Goal: Register for event/course

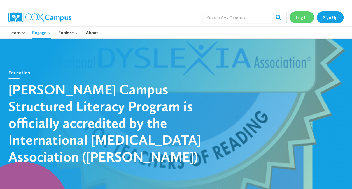
click at [303, 20] on link "Log In" at bounding box center [302, 16] width 24 height 11
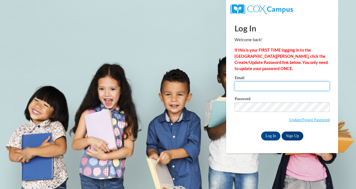
click at [269, 86] on input "Email" at bounding box center [282, 86] width 95 height 10
type input "poehlsk2549@my.uwstout.edu"
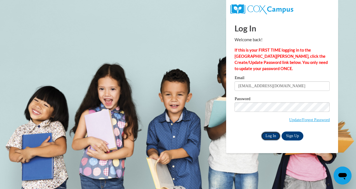
click at [273, 133] on input "Log In" at bounding box center [271, 135] width 20 height 9
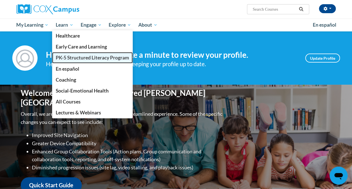
click at [76, 58] on span "PK-5 Structured Literacy Program" at bounding box center [92, 58] width 73 height 6
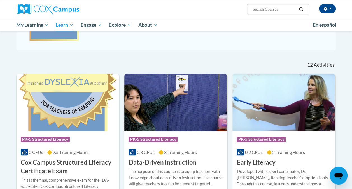
scroll to position [168, 0]
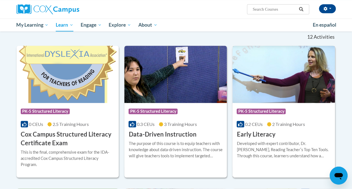
click at [254, 78] on img at bounding box center [284, 74] width 103 height 57
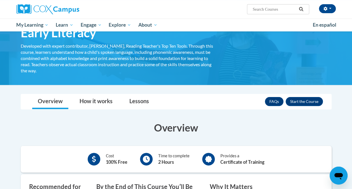
scroll to position [28, 0]
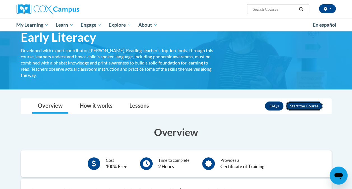
click at [297, 106] on button "Enroll" at bounding box center [304, 105] width 37 height 9
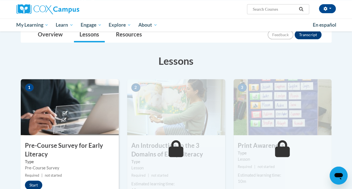
scroll to position [56, 0]
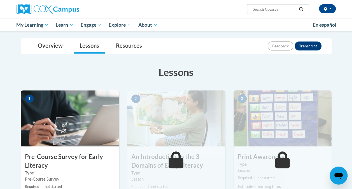
click at [64, 138] on img at bounding box center [70, 118] width 98 height 56
click at [86, 104] on img at bounding box center [70, 118] width 98 height 56
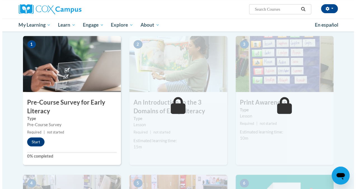
scroll to position [112, 0]
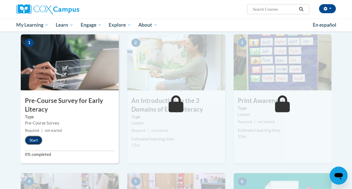
click at [35, 139] on button "Start" at bounding box center [33, 140] width 17 height 9
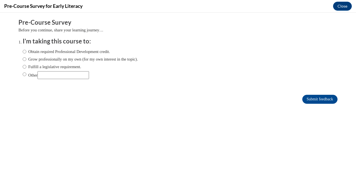
scroll to position [0, 0]
click at [23, 51] on label "Obtain required Professional Development credit." at bounding box center [66, 51] width 87 height 6
click at [23, 51] on input "Obtain required Professional Development credit." at bounding box center [25, 51] width 4 height 6
radio input "true"
click at [303, 98] on input "Submit feedback" at bounding box center [320, 99] width 35 height 9
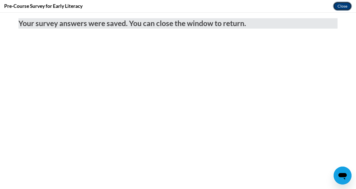
click at [342, 3] on button "Close" at bounding box center [342, 6] width 19 height 9
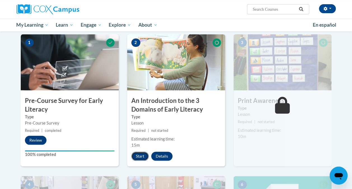
click at [142, 157] on button "Start" at bounding box center [139, 156] width 17 height 9
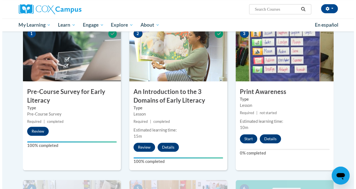
scroll to position [168, 0]
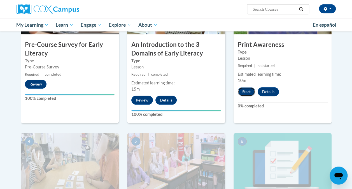
click at [250, 90] on button "Start" at bounding box center [246, 91] width 17 height 9
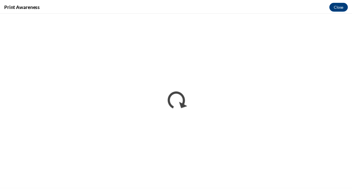
scroll to position [0, 0]
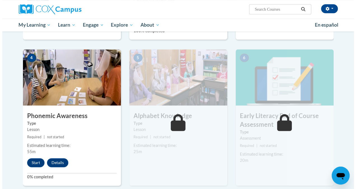
scroll to position [252, 0]
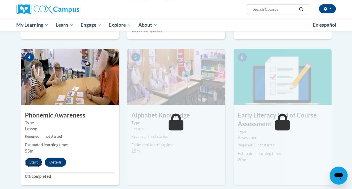
click at [31, 159] on button "Start" at bounding box center [33, 161] width 17 height 9
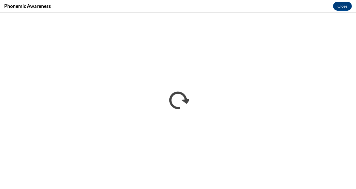
scroll to position [0, 0]
